Goal: Task Accomplishment & Management: Use online tool/utility

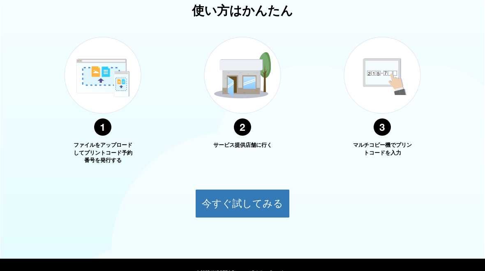
click at [253, 204] on button "今すぐ試してみる" at bounding box center [242, 203] width 95 height 29
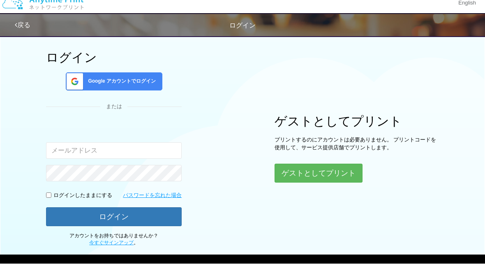
scroll to position [70, 0]
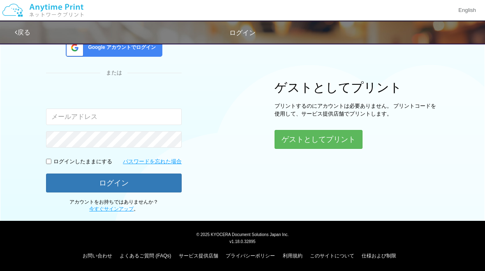
click at [324, 139] on button "ゲストとしてプリント" at bounding box center [319, 139] width 88 height 19
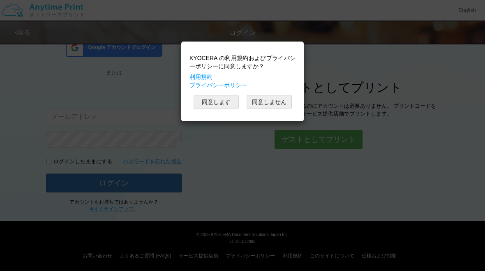
click at [219, 106] on button "同意します" at bounding box center [216, 102] width 45 height 14
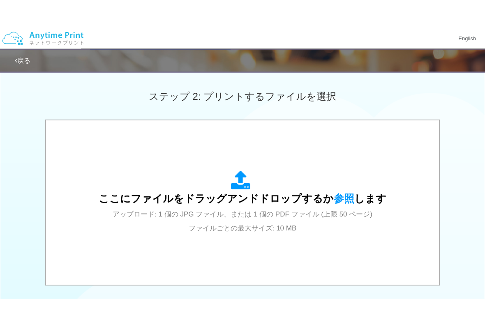
scroll to position [221, 0]
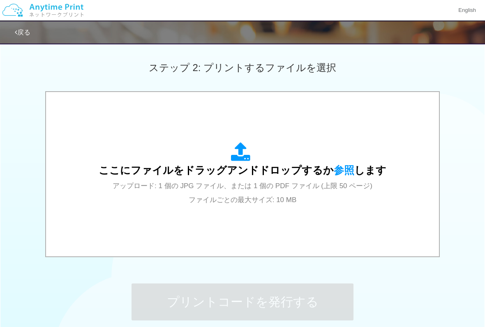
click at [111, 170] on span "ここにファイルをドラッグアンドドロップするか 参照 します" at bounding box center [243, 171] width 288 height 12
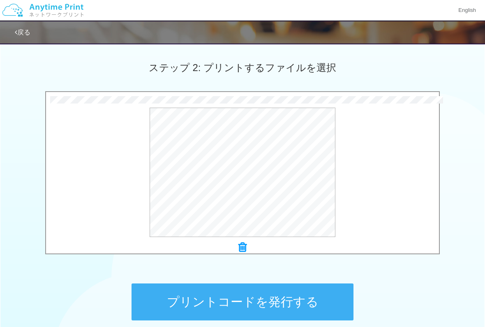
click at [0, 0] on button "プレビュー" at bounding box center [0, 0] width 0 height 0
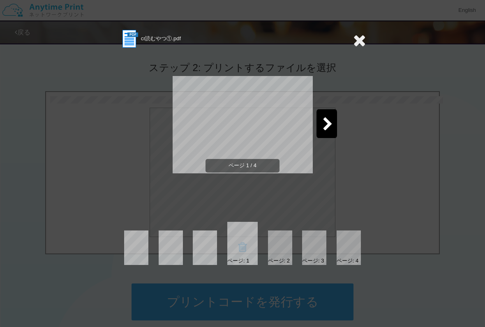
click at [325, 130] on icon at bounding box center [328, 125] width 10 height 14
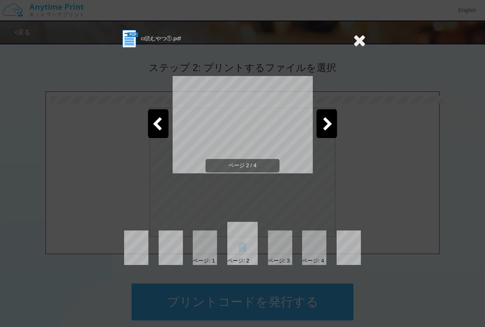
click at [329, 127] on icon at bounding box center [328, 125] width 10 height 14
click at [328, 132] on icon at bounding box center [328, 125] width 10 height 14
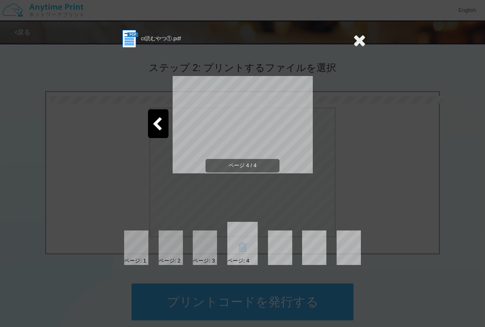
click at [158, 134] on div at bounding box center [158, 123] width 21 height 29
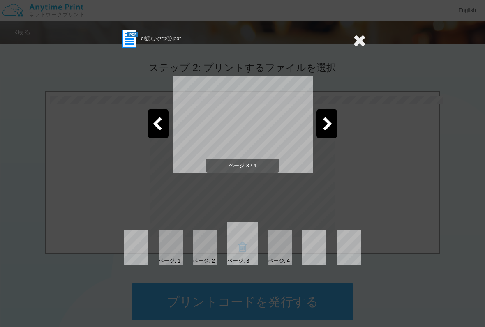
click at [160, 130] on icon at bounding box center [157, 125] width 10 height 14
click at [157, 129] on icon at bounding box center [157, 125] width 10 height 14
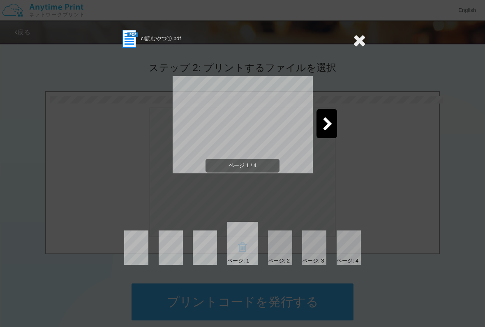
click at [343, 181] on div "ページ 1 / 4" at bounding box center [242, 131] width 247 height 165
click at [144, 169] on div "ページ 1 / 4" at bounding box center [242, 131] width 247 height 165
click at [359, 44] on icon at bounding box center [359, 40] width 13 height 16
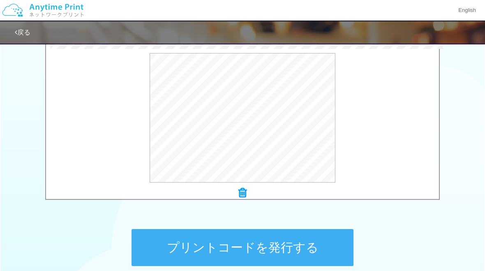
scroll to position [275, 0]
click at [244, 251] on button "プリントコードを発行する" at bounding box center [243, 248] width 222 height 37
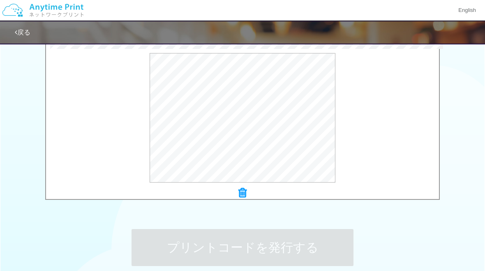
scroll to position [0, 0]
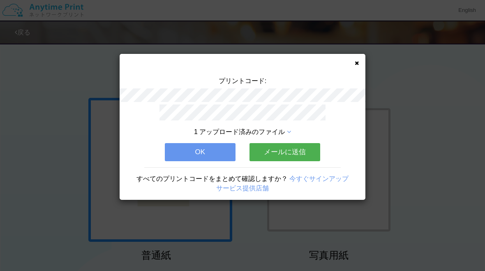
click at [214, 155] on button "OK" at bounding box center [200, 152] width 71 height 18
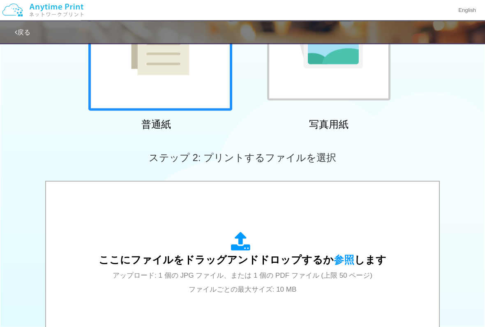
scroll to position [131, 0]
click at [264, 259] on span "ここにファイルをドラッグアンドドロップするか 参照 します" at bounding box center [243, 260] width 288 height 12
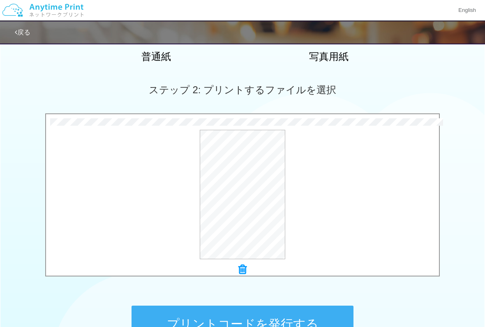
scroll to position [219, 0]
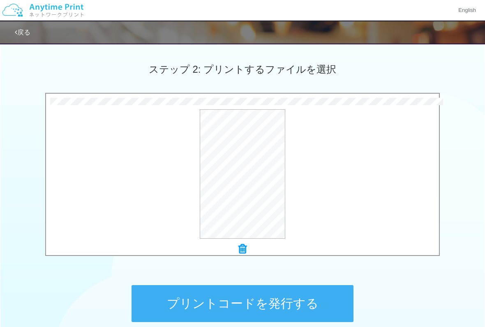
click at [0, 0] on button "プレビュー" at bounding box center [0, 0] width 0 height 0
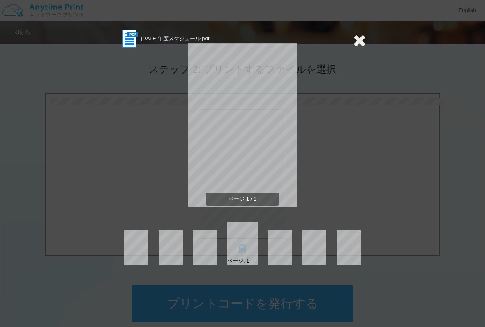
click at [357, 46] on icon at bounding box center [359, 40] width 13 height 16
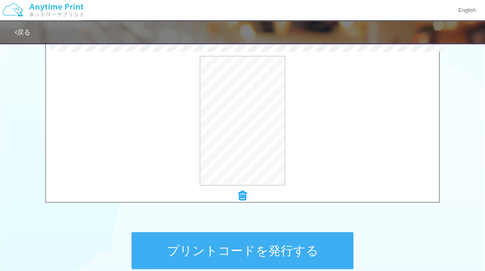
click at [241, 198] on icon at bounding box center [243, 196] width 8 height 11
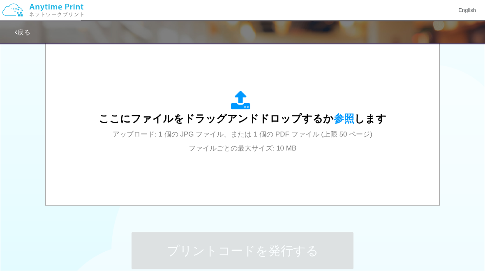
scroll to position [273, 0]
click at [334, 123] on span "参照" at bounding box center [344, 119] width 21 height 12
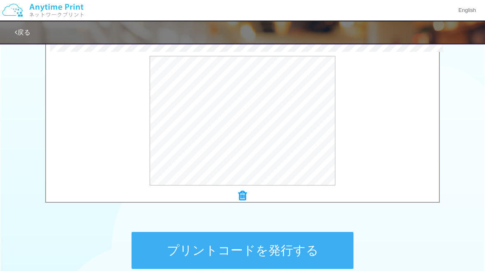
click at [246, 197] on icon at bounding box center [243, 195] width 8 height 11
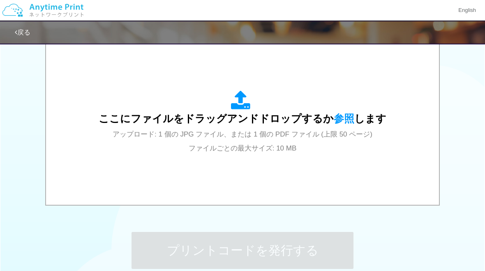
click at [341, 118] on span "参照" at bounding box center [344, 119] width 21 height 12
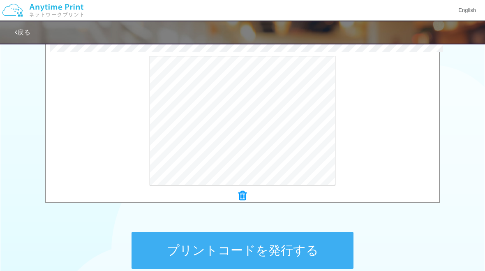
click at [242, 197] on icon at bounding box center [243, 195] width 8 height 11
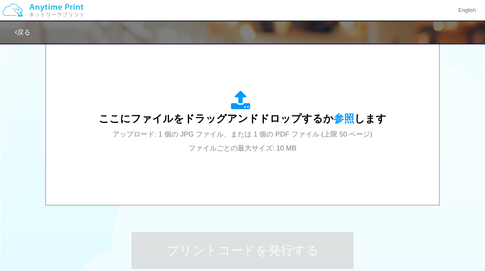
click at [334, 123] on span "参照" at bounding box center [344, 119] width 21 height 12
click at [344, 121] on span "参照" at bounding box center [344, 119] width 21 height 12
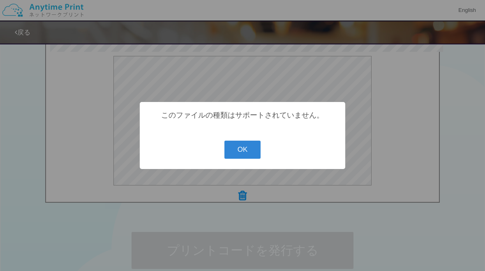
click at [248, 153] on button "OK" at bounding box center [243, 150] width 37 height 18
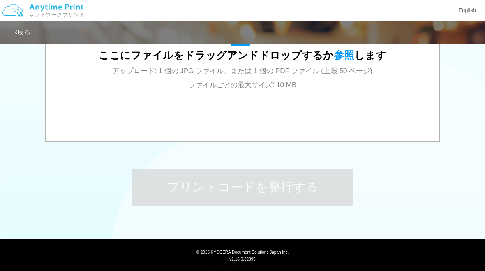
scroll to position [354, 0]
